Goal: Navigation & Orientation: Find specific page/section

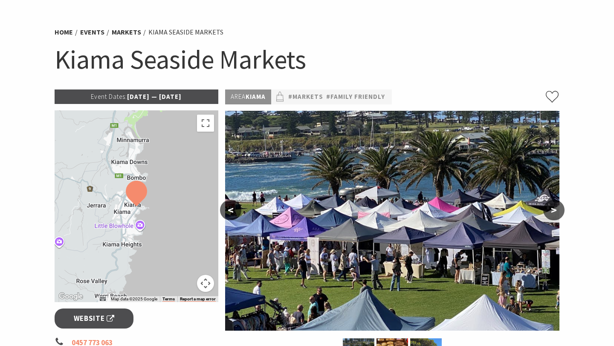
scroll to position [50, 0]
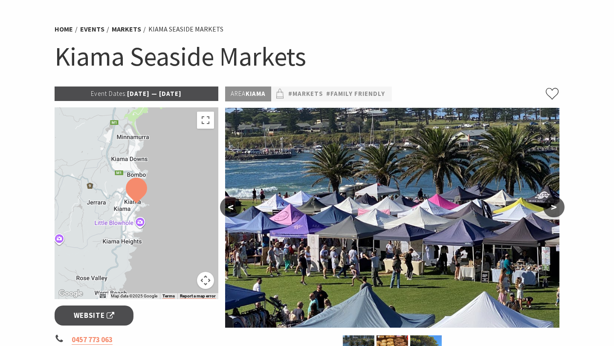
click at [554, 207] on button ">" at bounding box center [554, 207] width 21 height 20
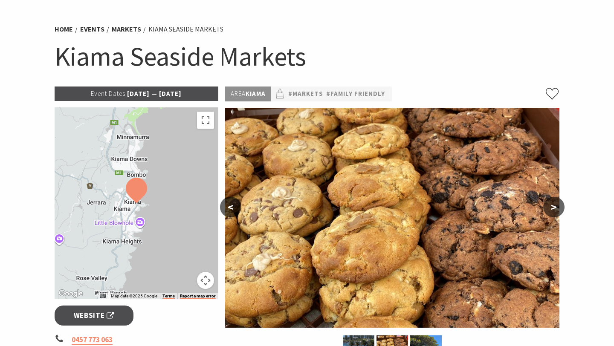
click at [554, 207] on button ">" at bounding box center [554, 207] width 21 height 20
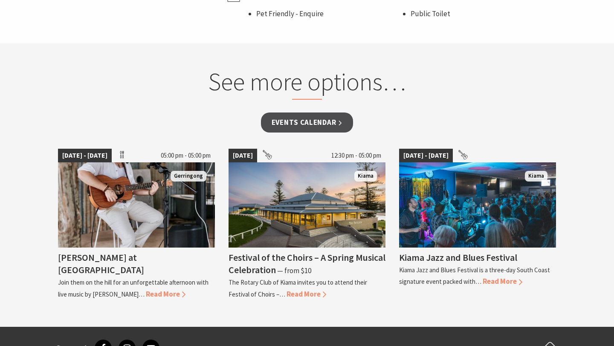
scroll to position [657, 0]
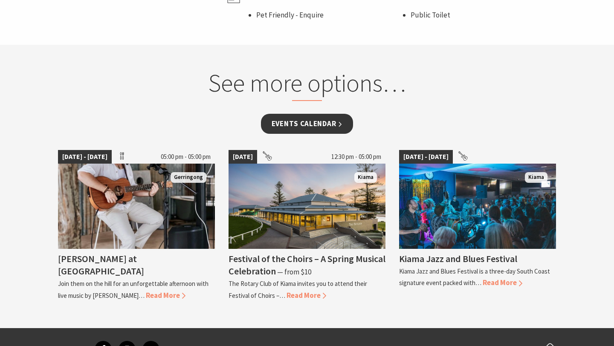
click at [343, 125] on link "Events Calendar" at bounding box center [307, 124] width 93 height 20
